Goal: Task Accomplishment & Management: Manage account settings

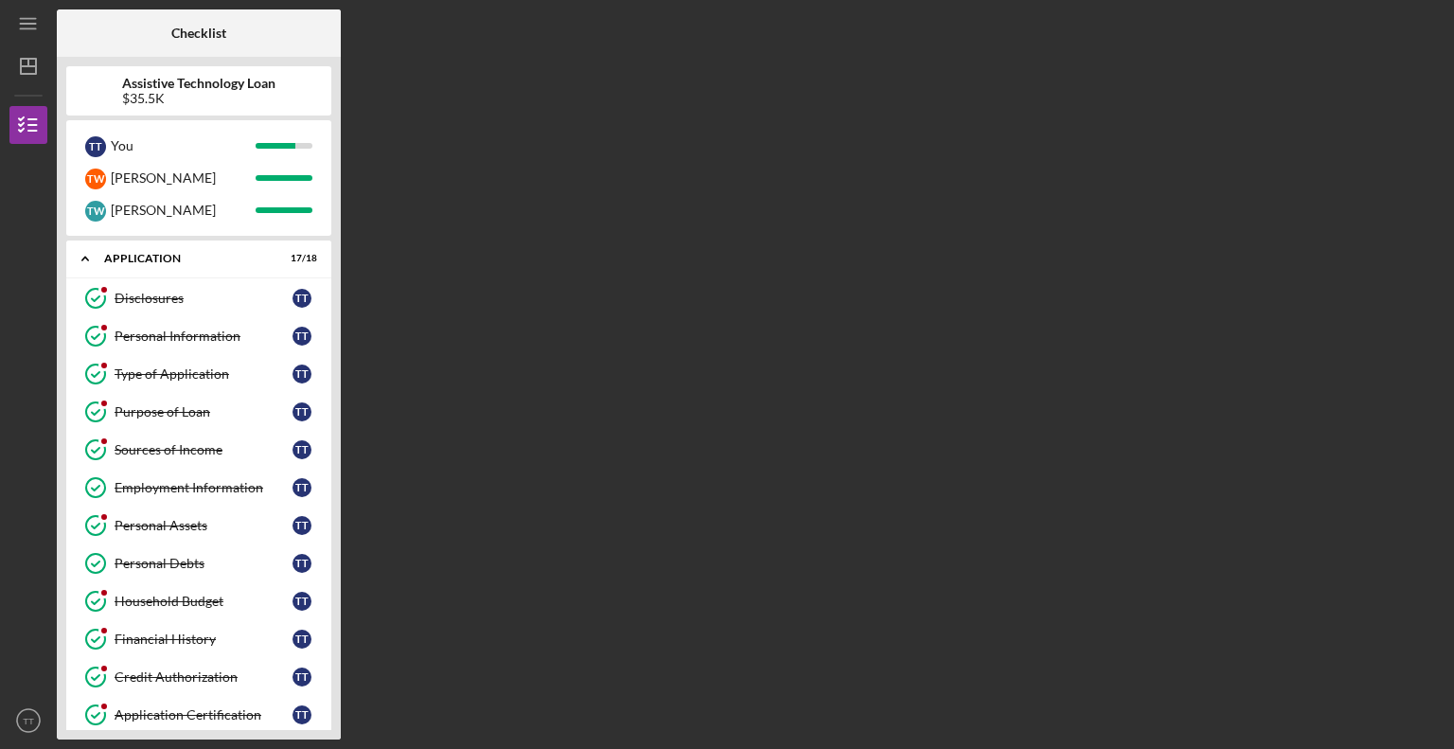
click at [1132, 454] on div "Checklist Assistive Technology Loan $35.5K T T You [PERSON_NAME] T W [PERSON_NA…" at bounding box center [751, 374] width 1388 height 730
click at [23, 716] on text "TT" at bounding box center [28, 721] width 11 height 10
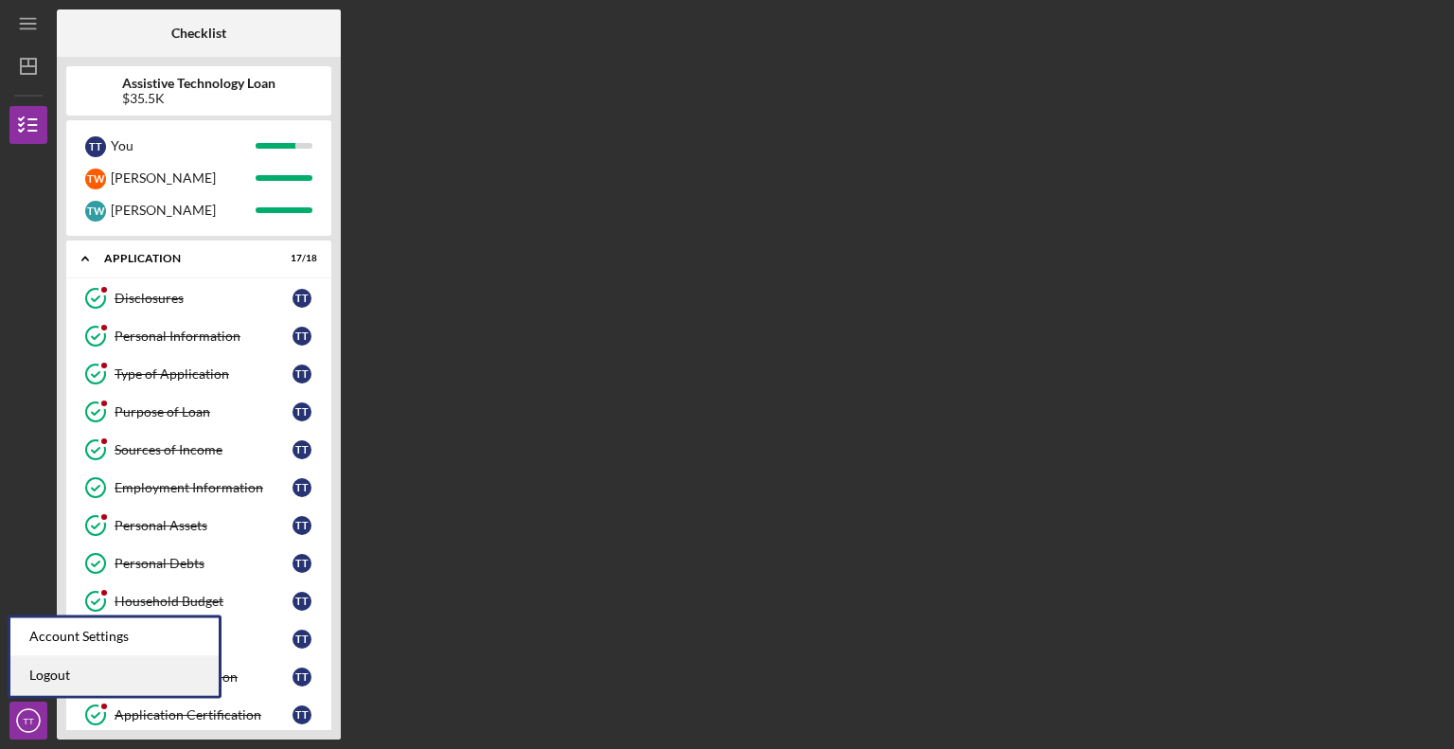
click at [42, 679] on link "Logout" at bounding box center [114, 675] width 208 height 39
